Goal: Transaction & Acquisition: Purchase product/service

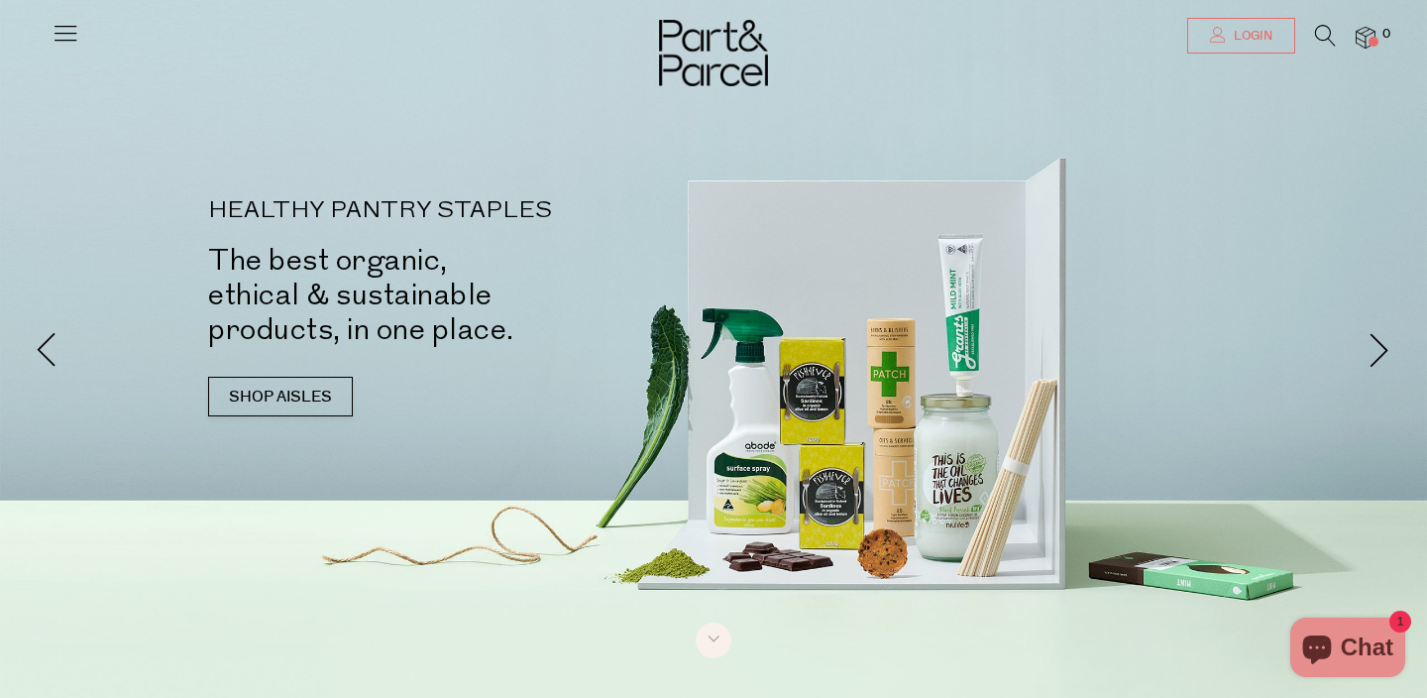
type input "[EMAIL_ADDRESS][DOMAIN_NAME]"
click at [1262, 45] on link "Login" at bounding box center [1241, 36] width 108 height 36
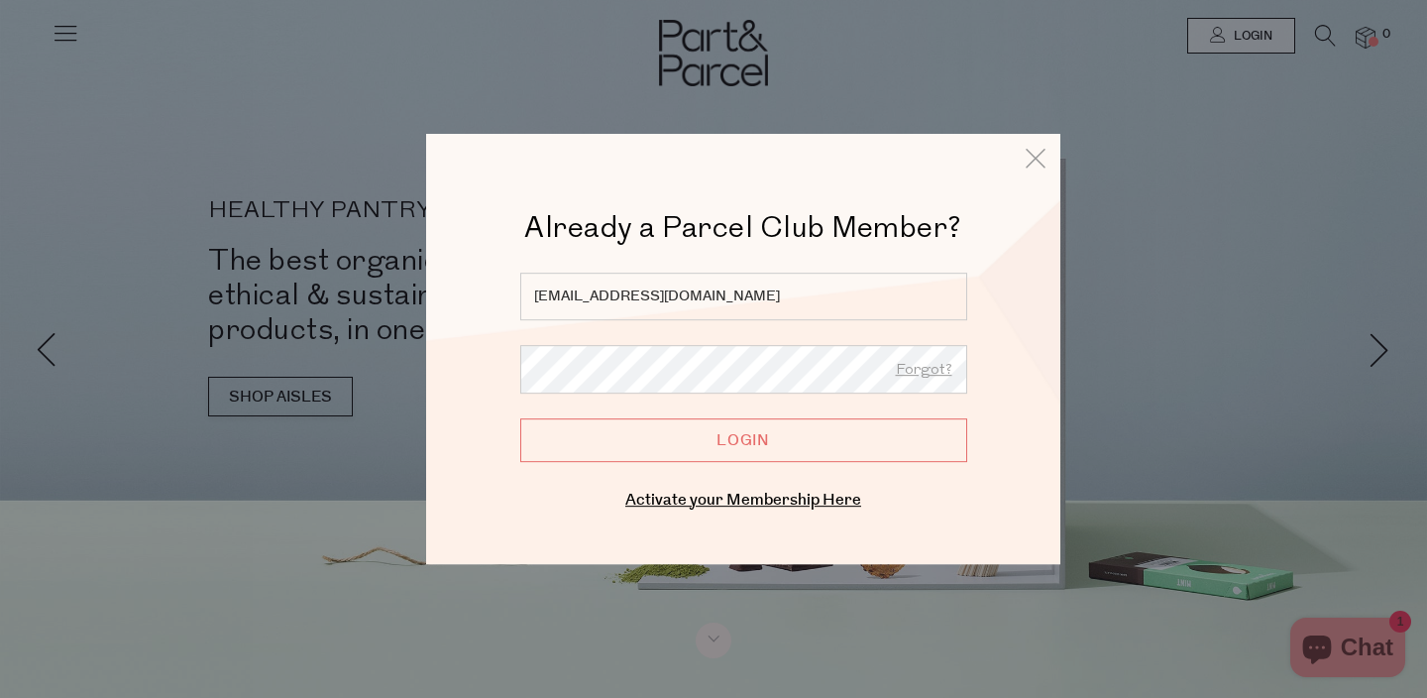
click at [727, 445] on input "Login" at bounding box center [743, 440] width 447 height 44
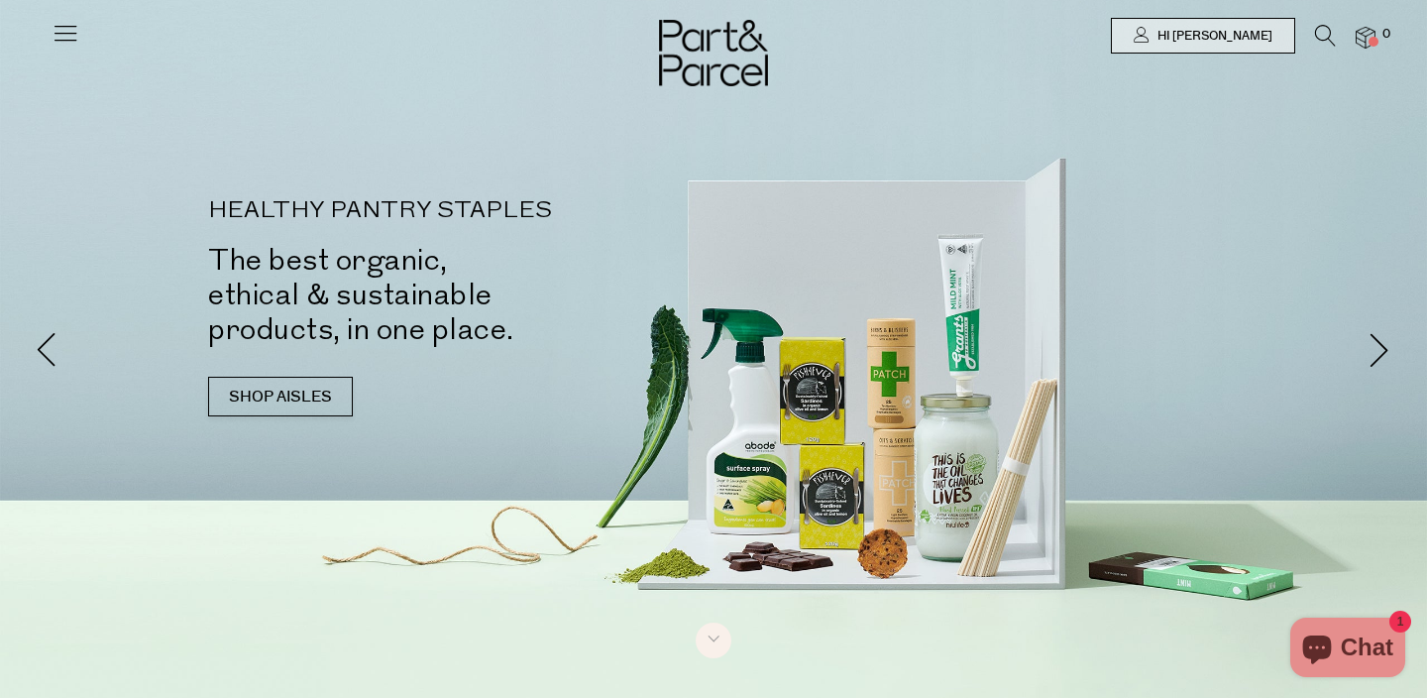
click at [71, 23] on icon at bounding box center [66, 33] width 28 height 28
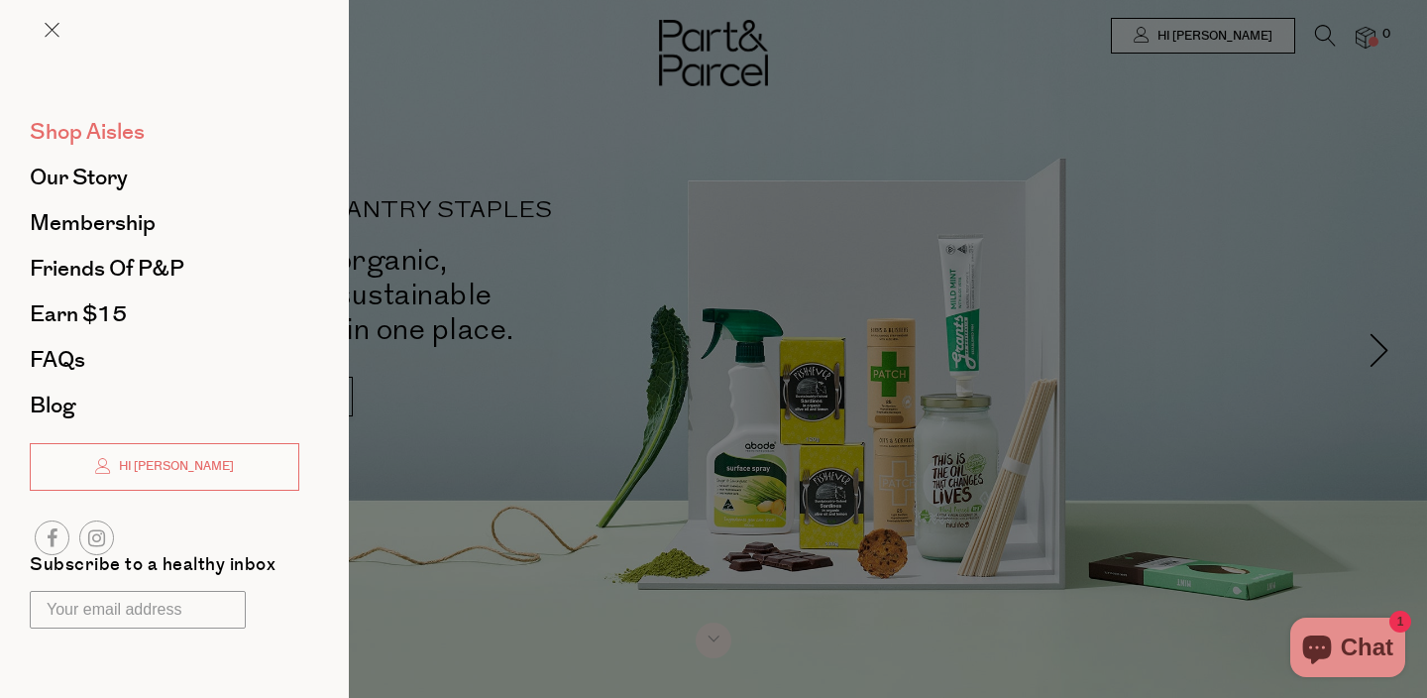
click at [108, 129] on span "Shop Aisles" at bounding box center [87, 132] width 115 height 32
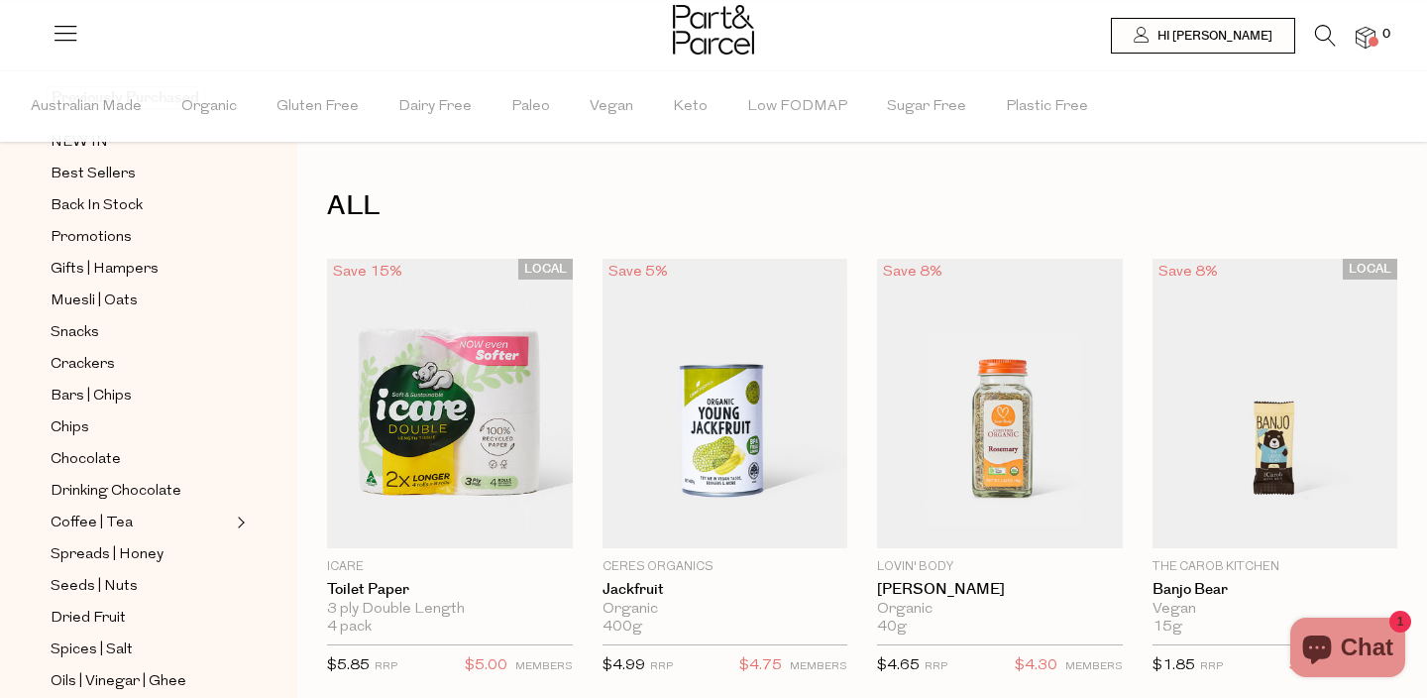
scroll to position [165, 0]
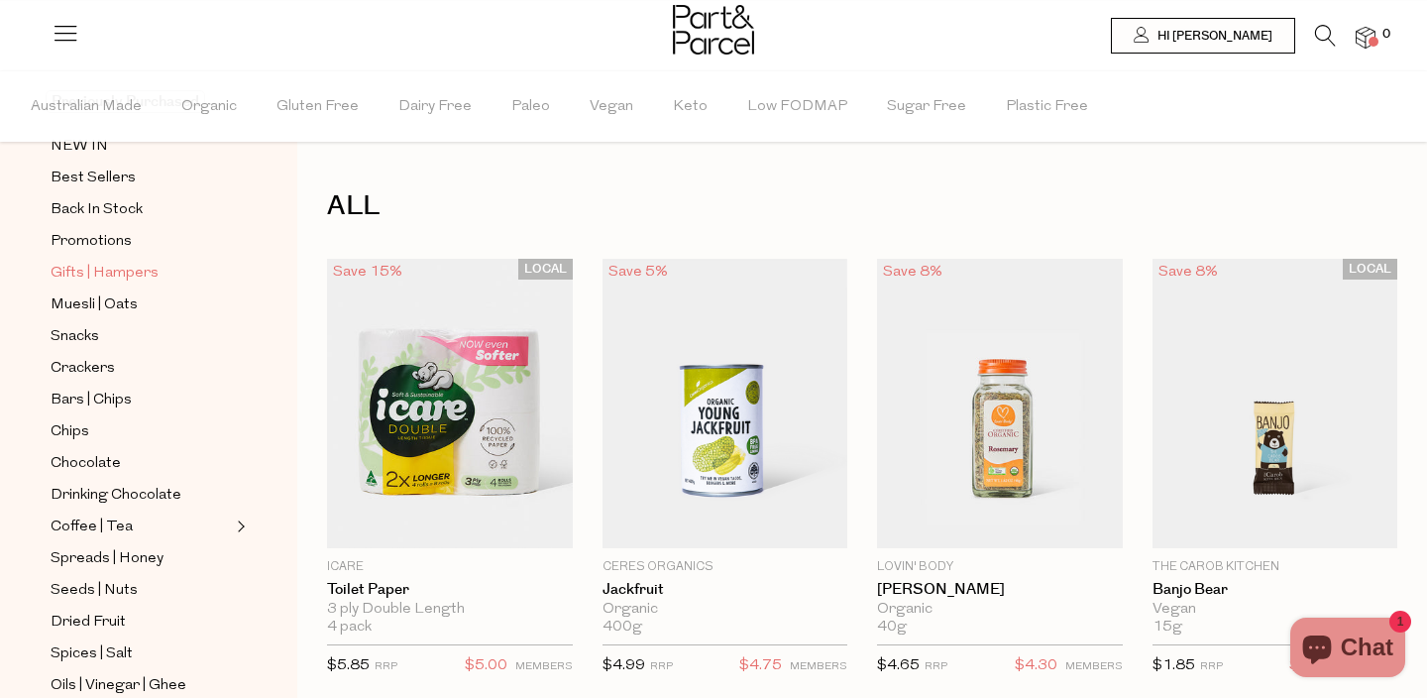
click at [106, 275] on span "Gifts | Hampers" at bounding box center [105, 274] width 108 height 24
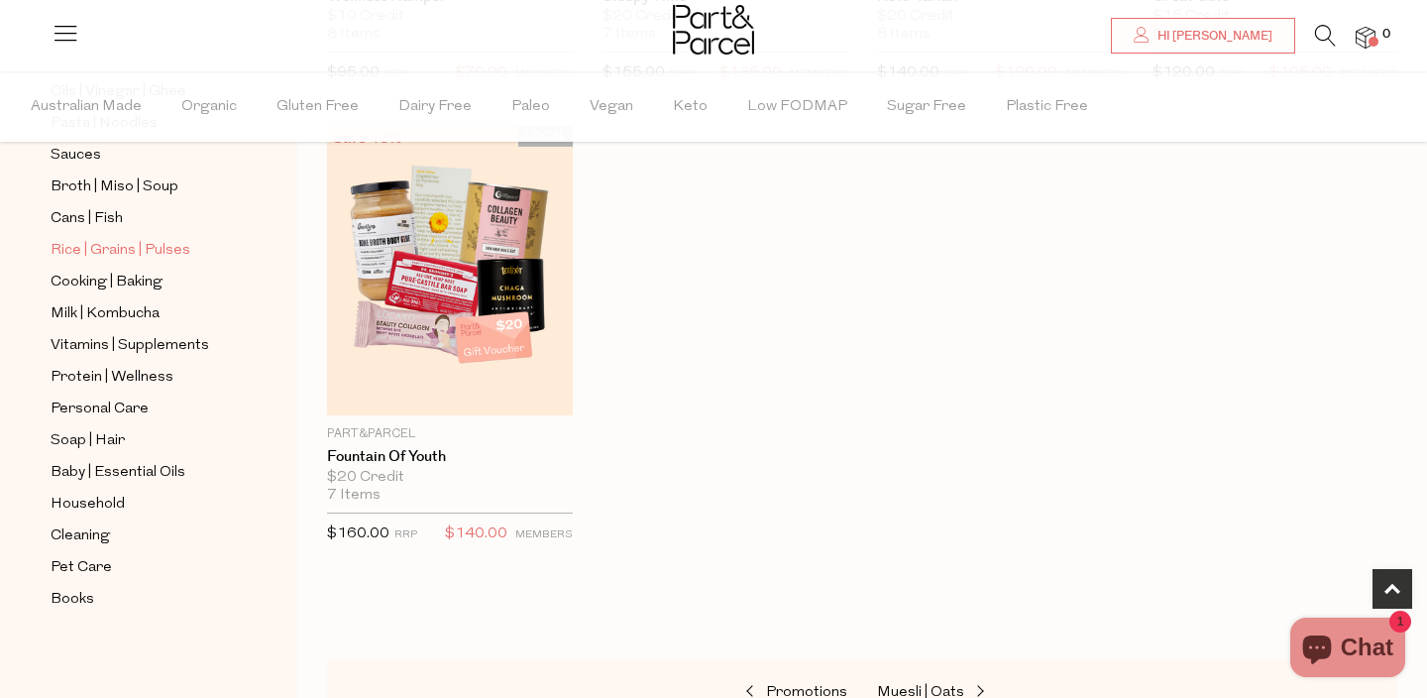
scroll to position [756, 0]
click at [120, 471] on span "Baby | Essential Oils" at bounding box center [118, 474] width 135 height 24
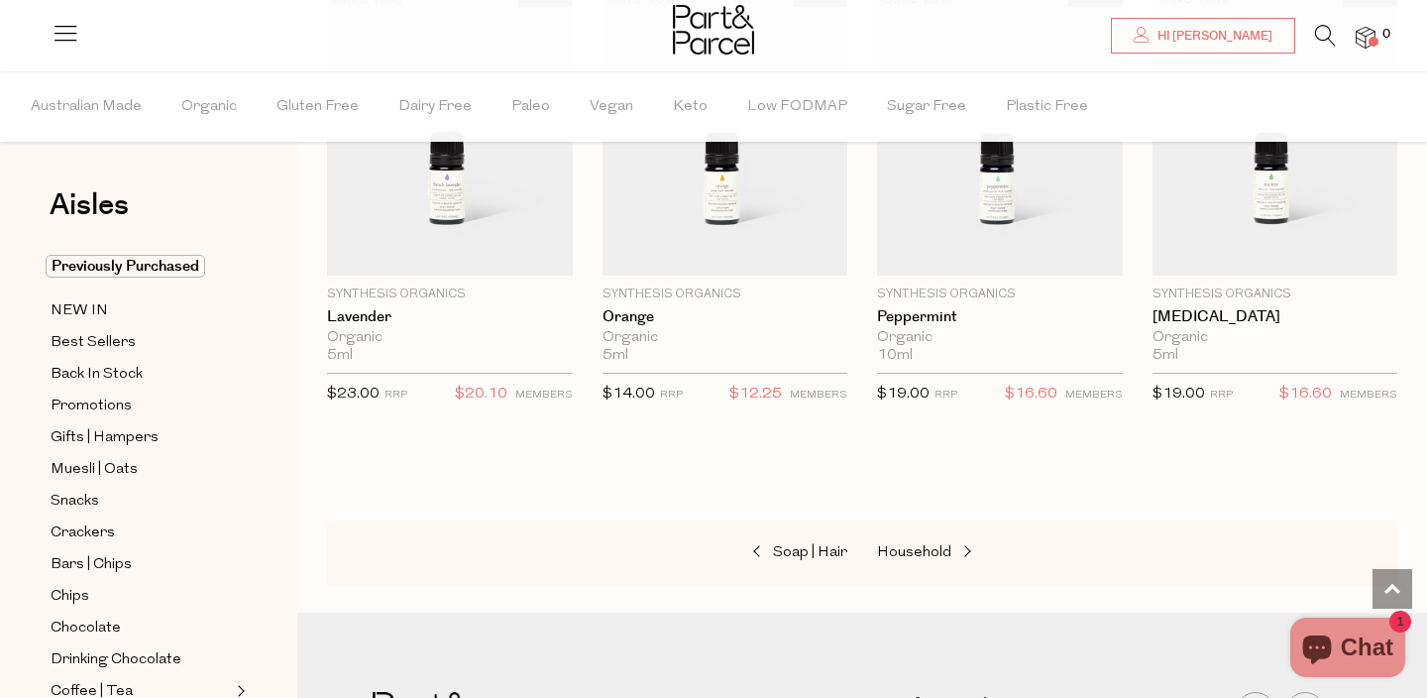
scroll to position [1671, 0]
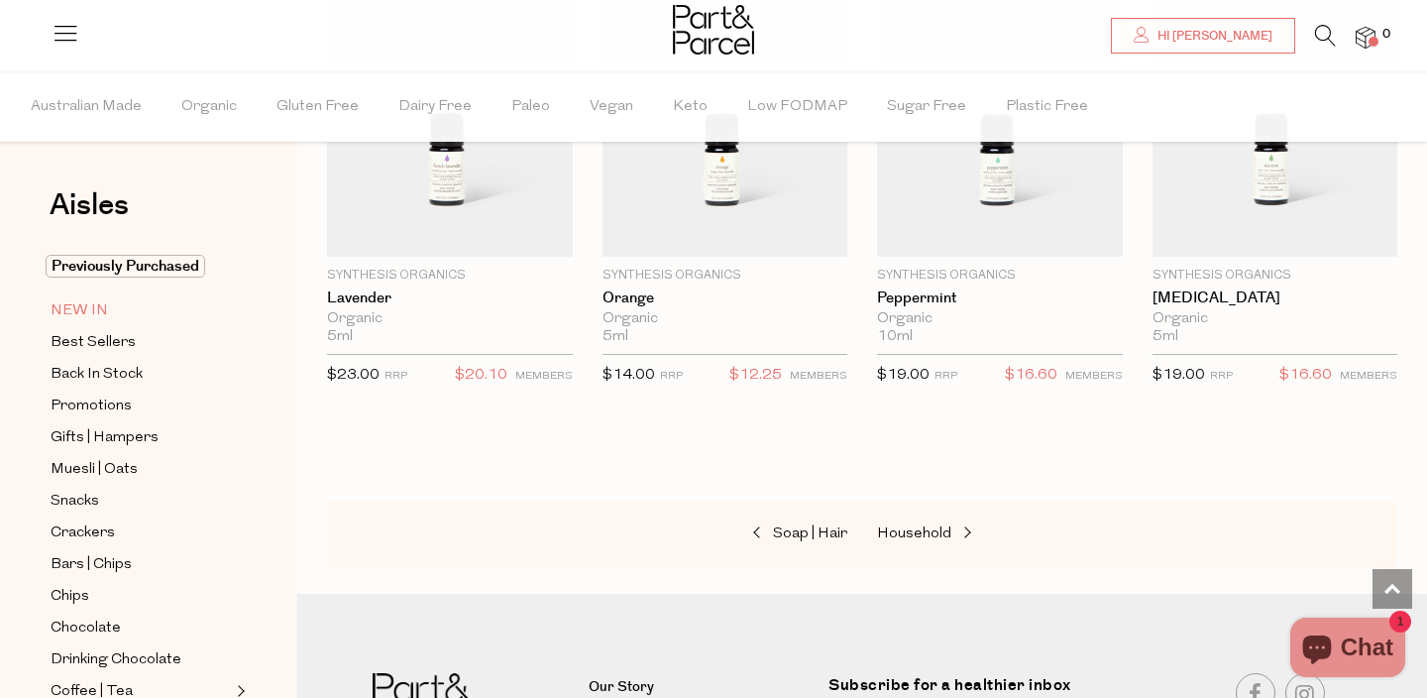
click at [103, 305] on span "NEW IN" at bounding box center [79, 311] width 57 height 24
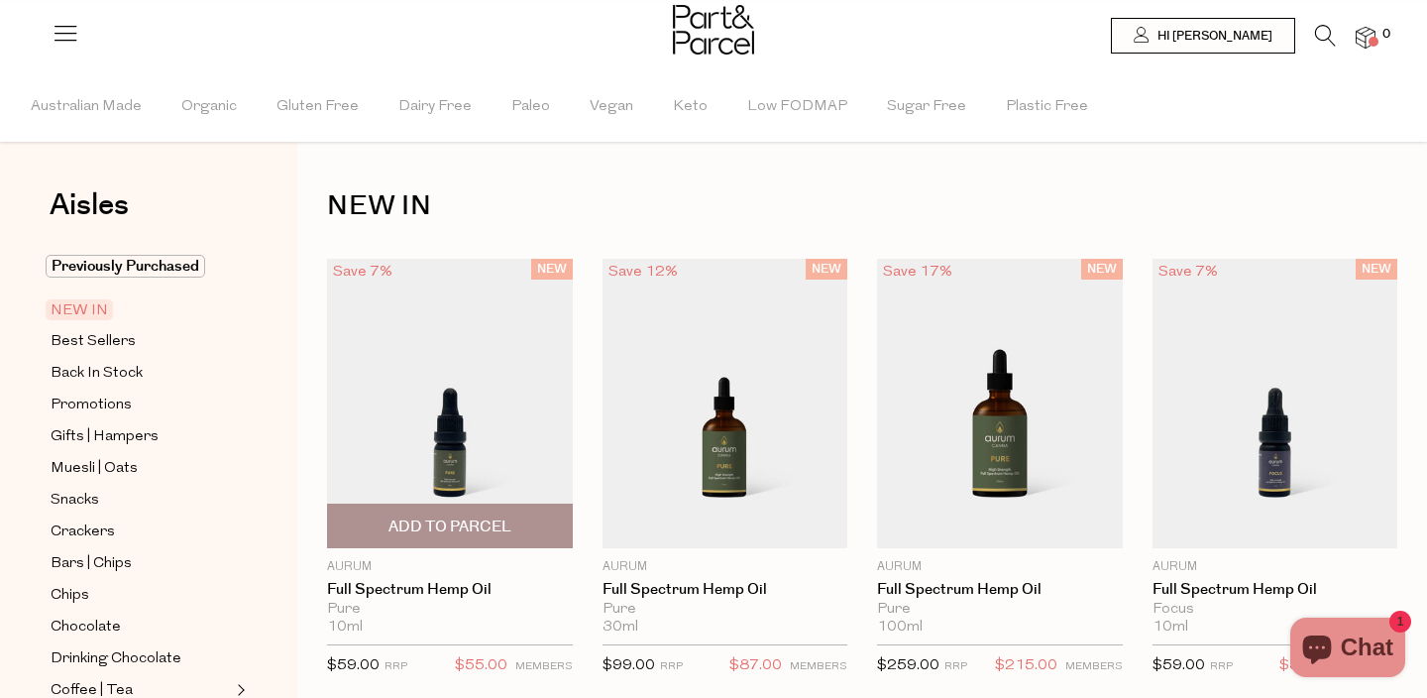
scroll to position [13, 0]
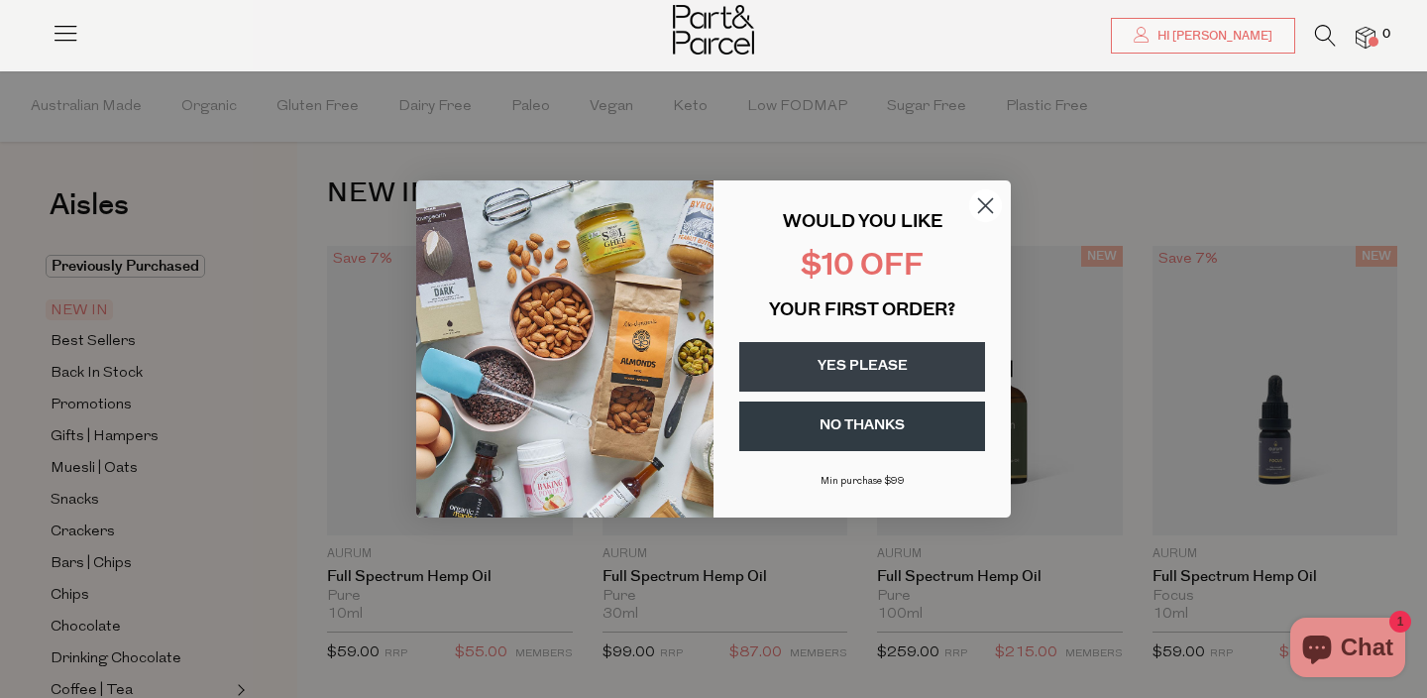
click at [879, 374] on button "YES PLEASE" at bounding box center [862, 367] width 246 height 50
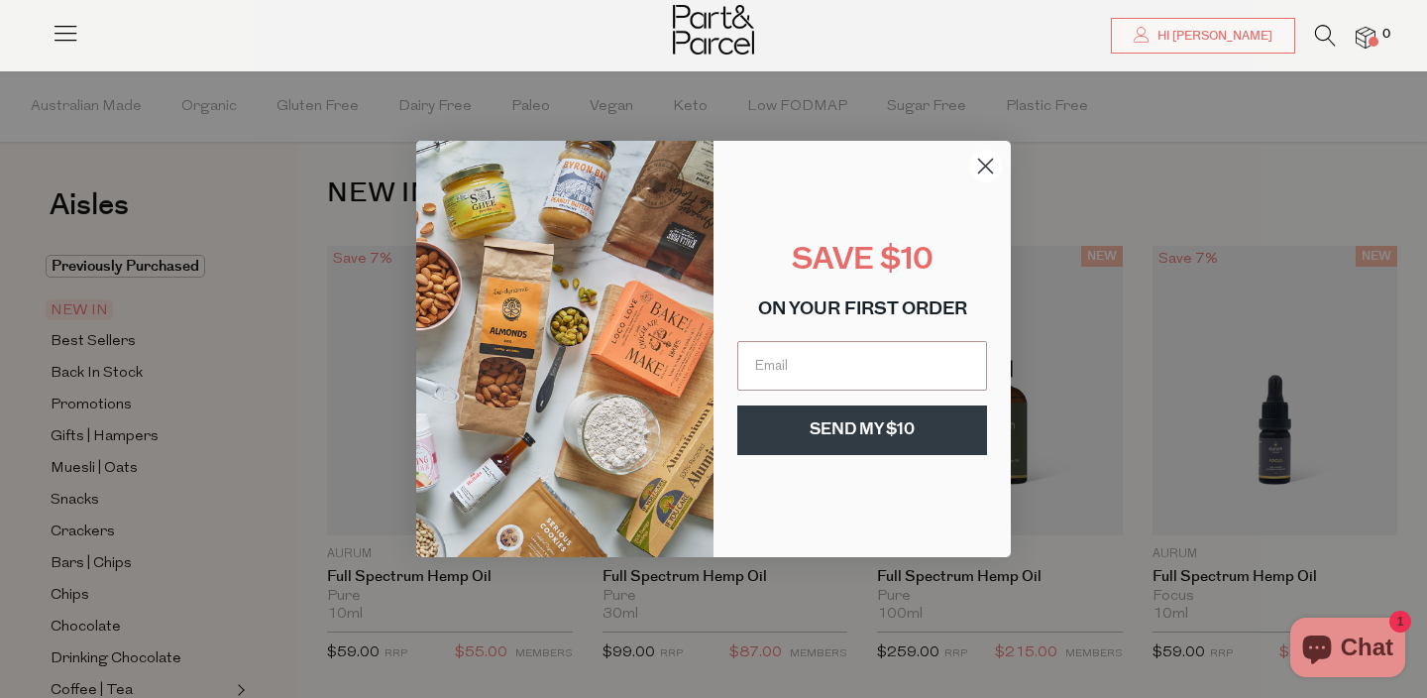
click at [965, 234] on div "SAVE $10" at bounding box center [863, 261] width 258 height 57
click at [985, 166] on icon "Close dialog" at bounding box center [986, 167] width 14 height 14
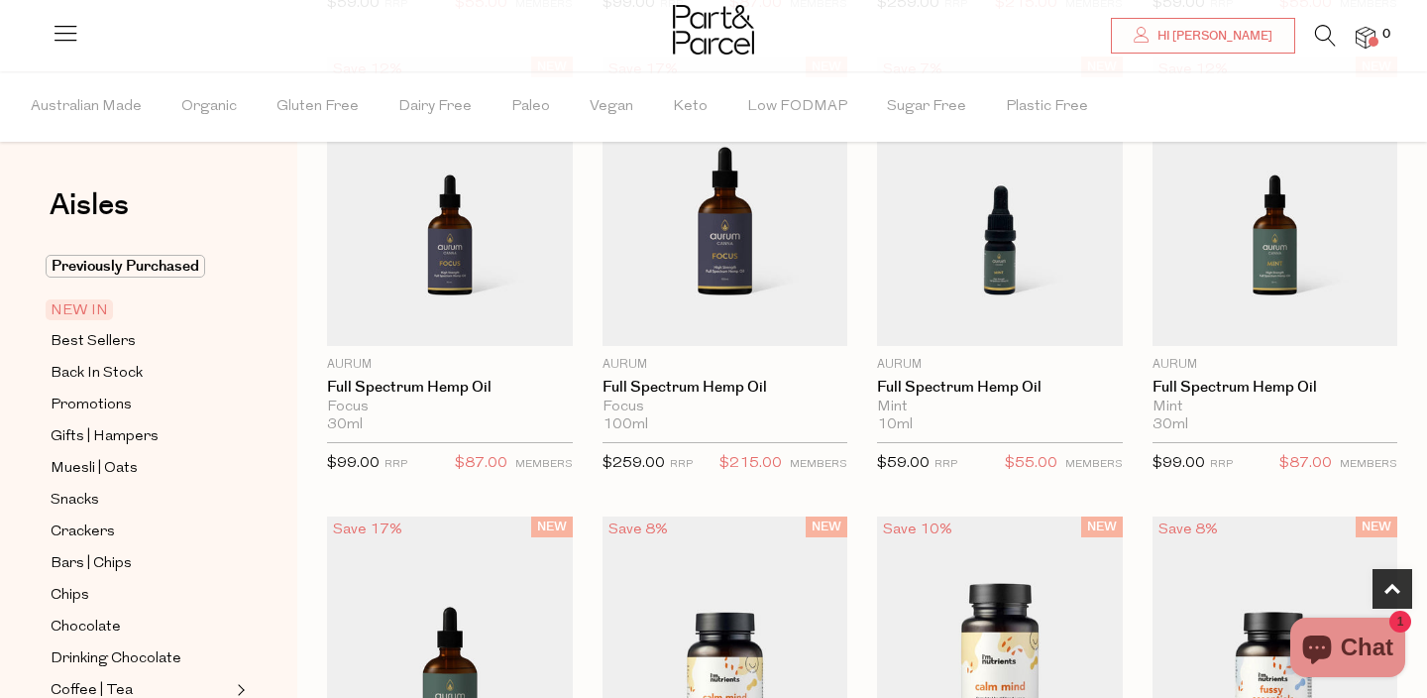
scroll to position [936, 0]
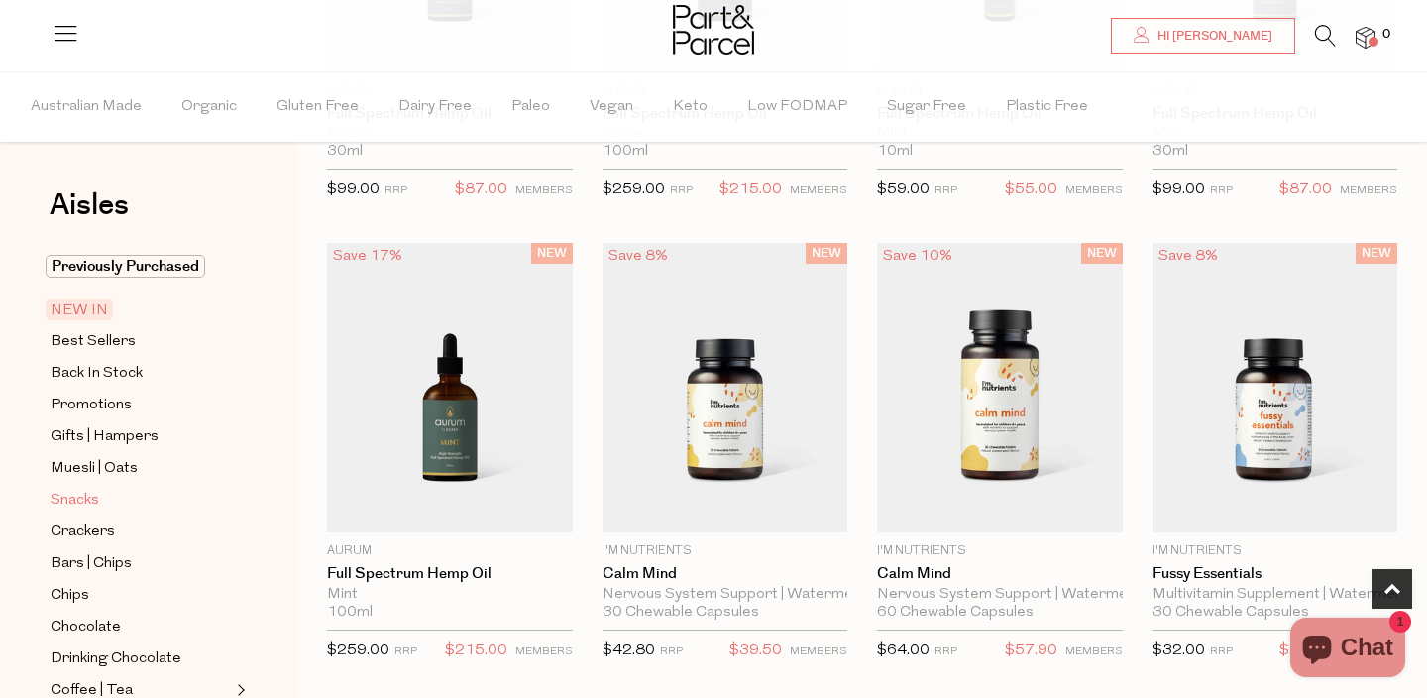
click at [88, 499] on span "Snacks" at bounding box center [75, 501] width 49 height 24
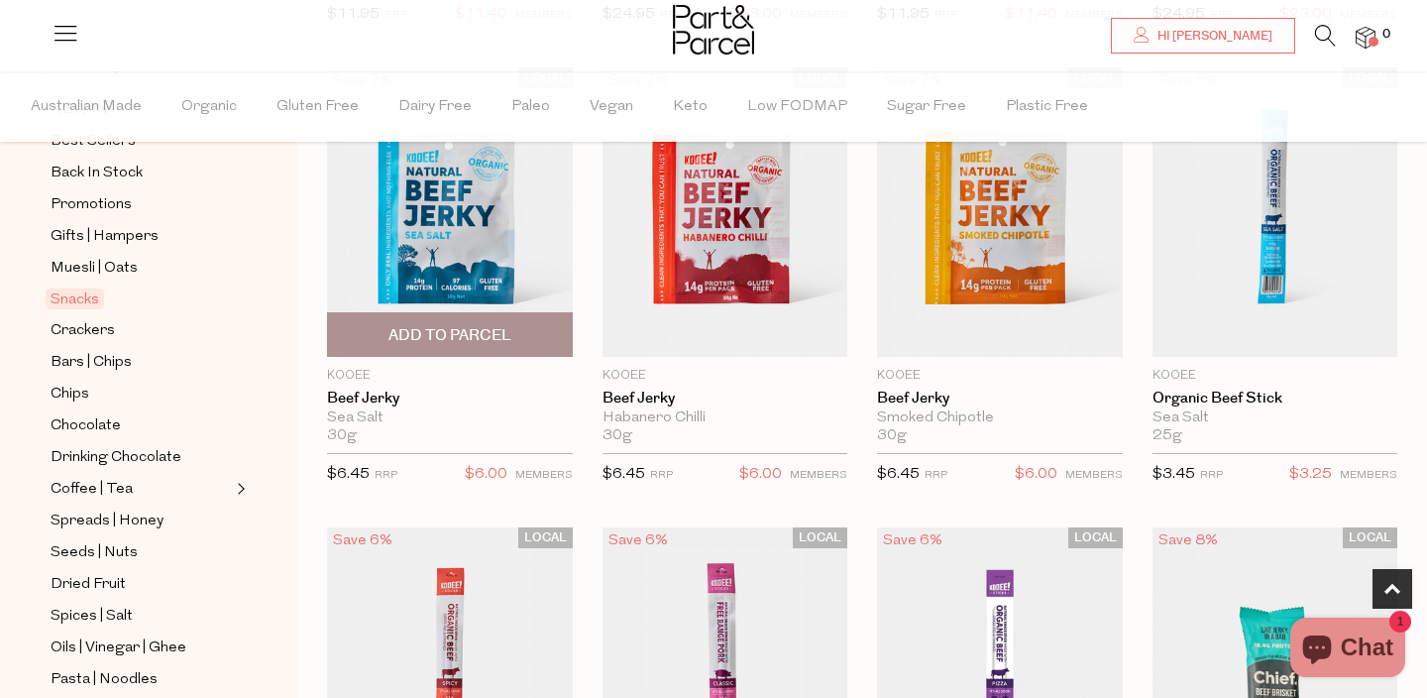
scroll to position [619, 0]
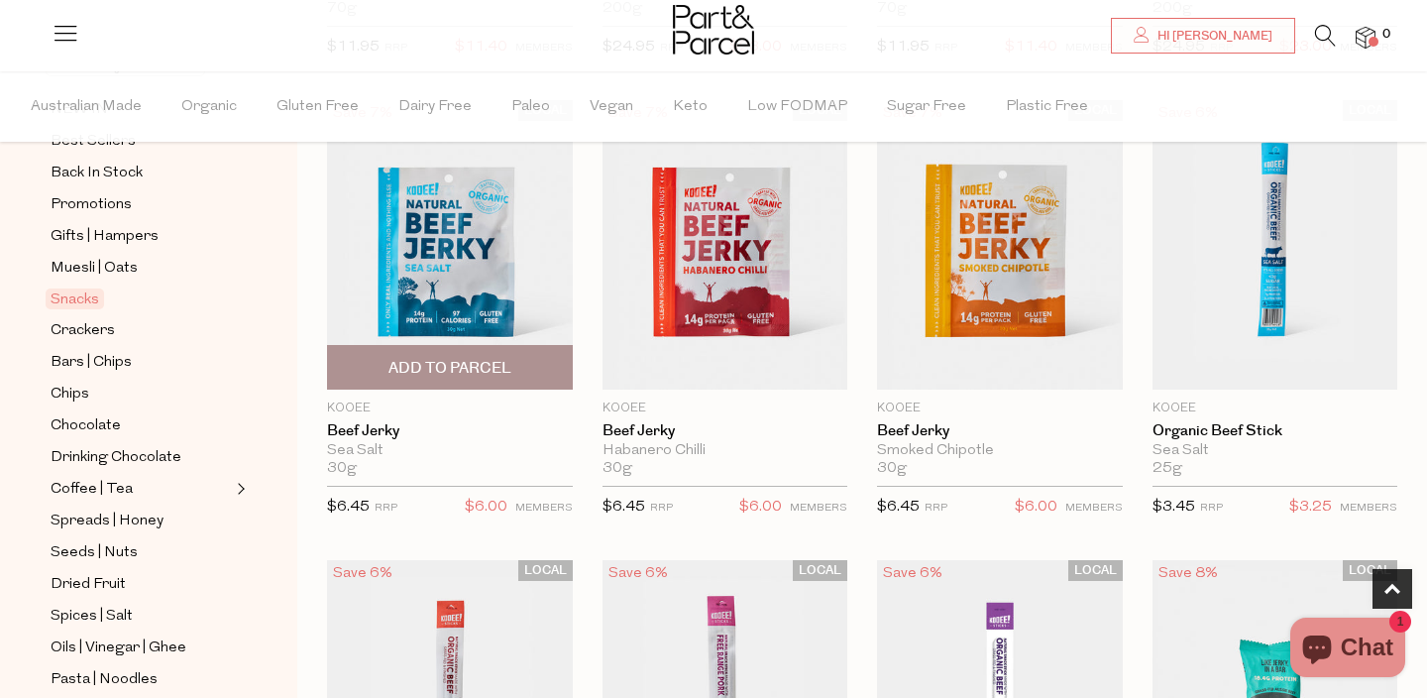
click at [421, 370] on span "Add To Parcel" at bounding box center [450, 368] width 123 height 21
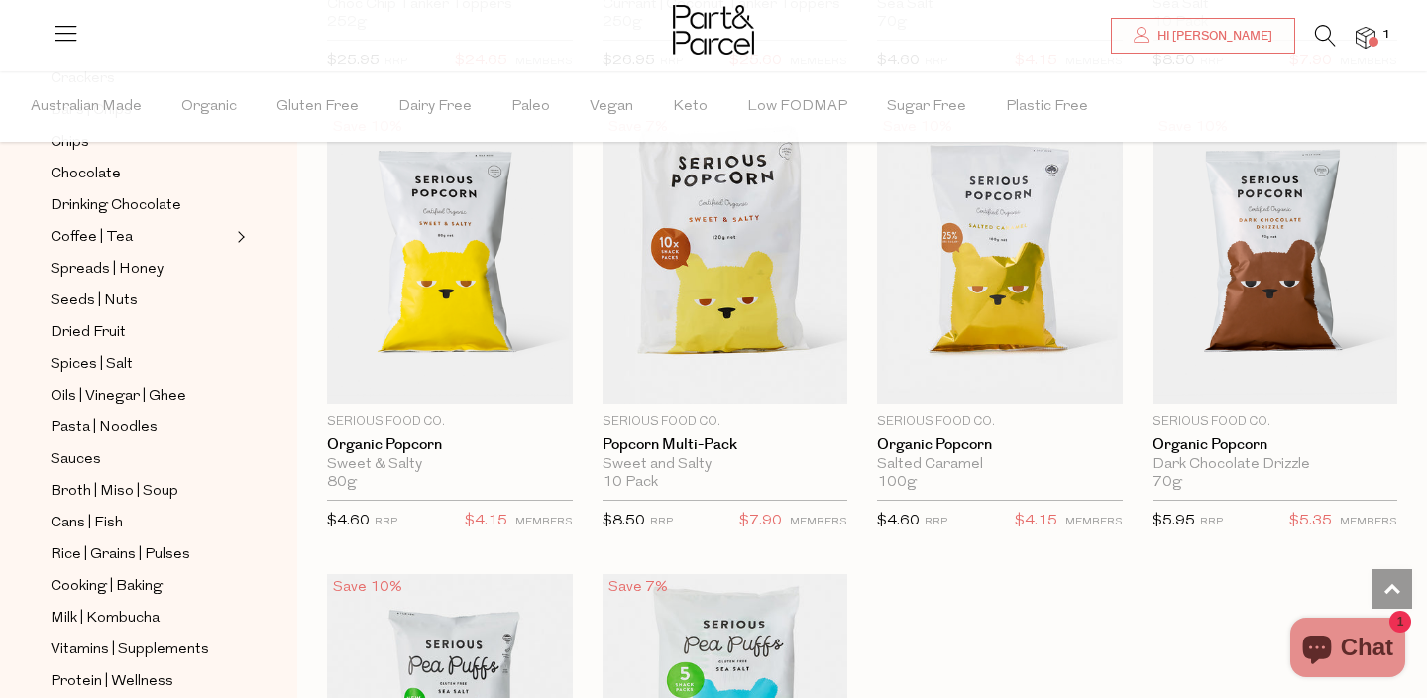
scroll to position [5234, 0]
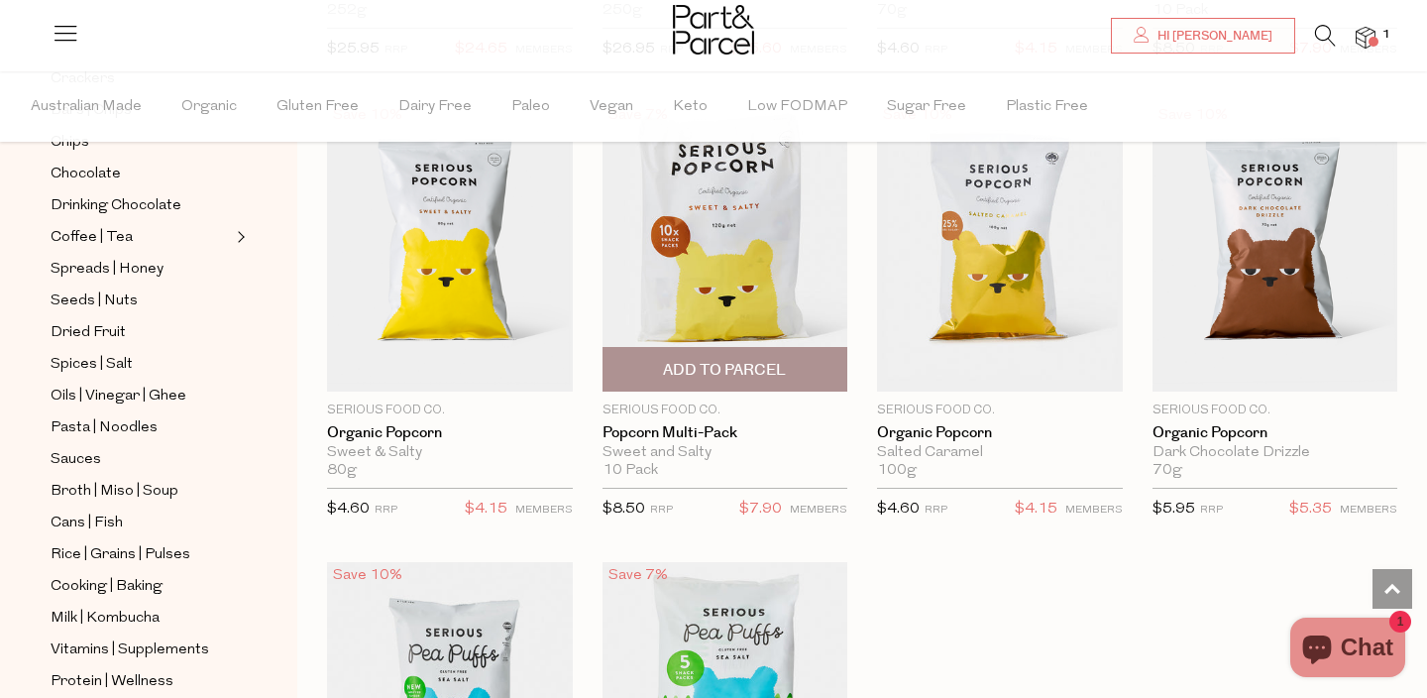
click at [735, 360] on span "Add To Parcel" at bounding box center [724, 370] width 123 height 21
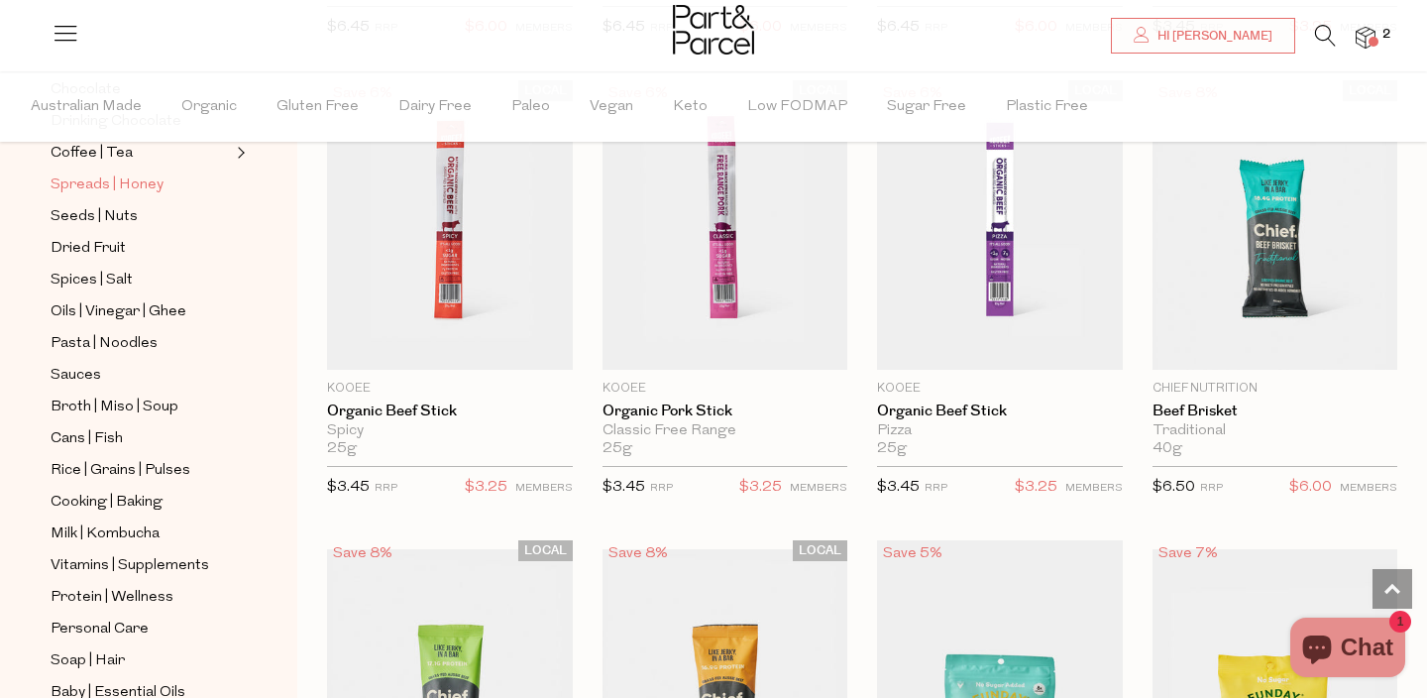
scroll to position [757, 0]
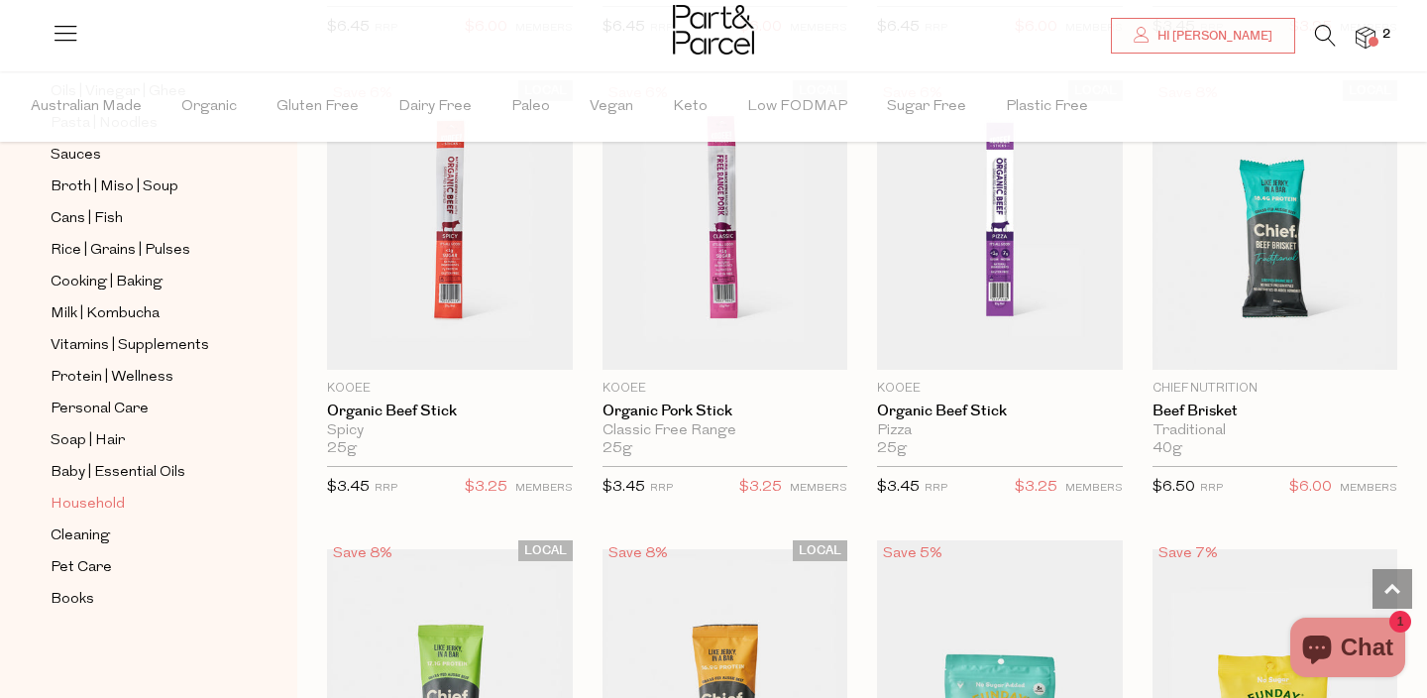
click at [105, 507] on span "Household" at bounding box center [88, 505] width 74 height 24
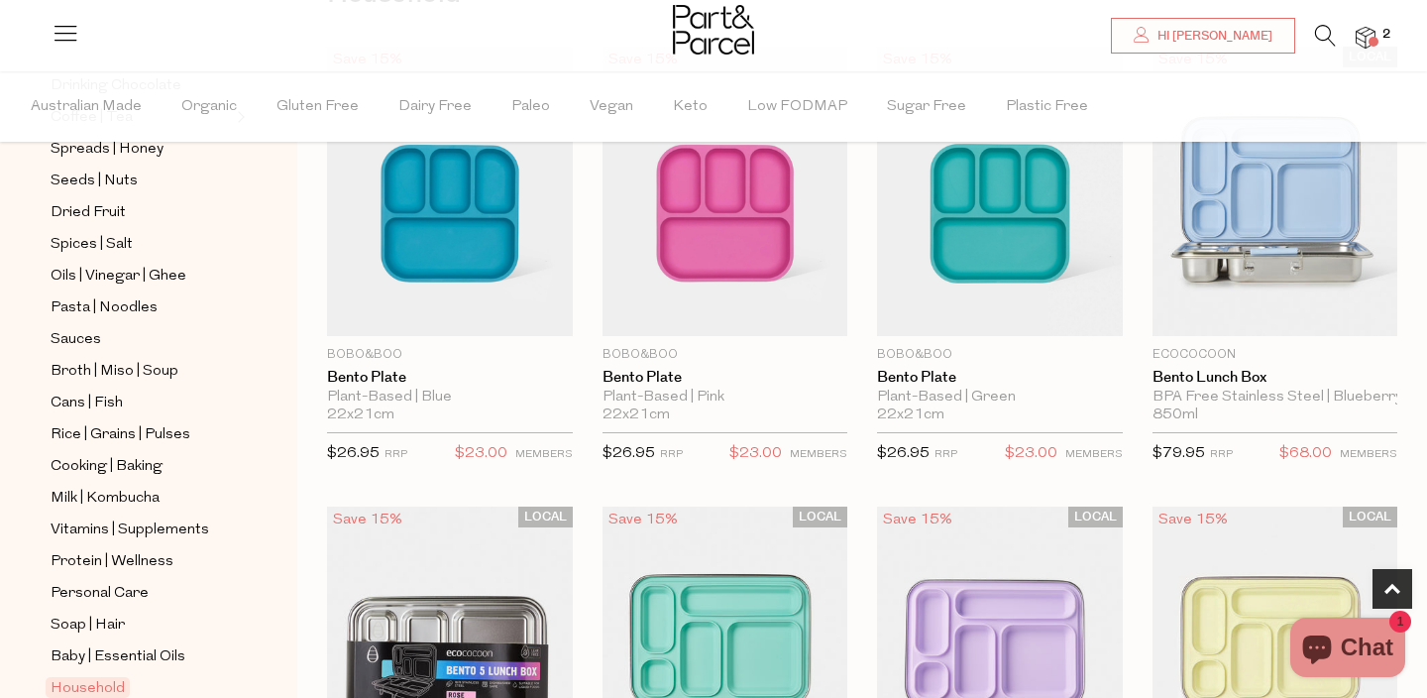
scroll to position [464, 0]
